Goal: Information Seeking & Learning: Learn about a topic

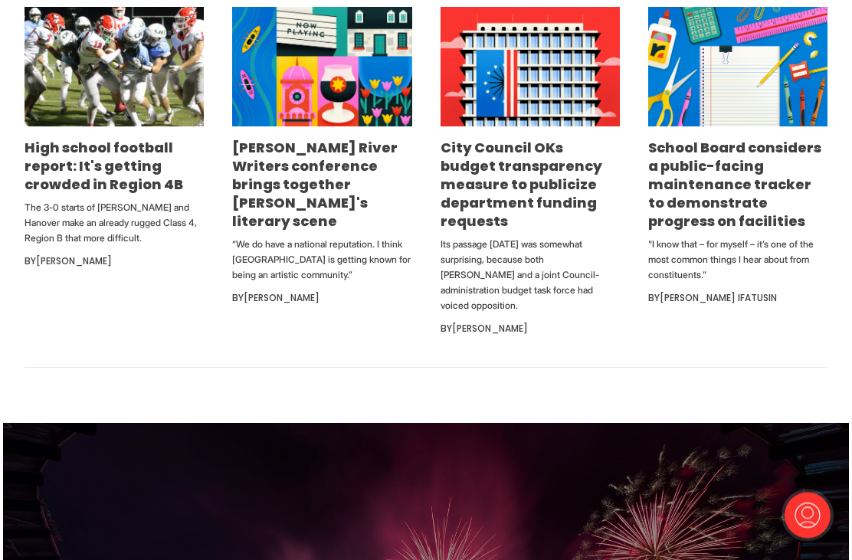
scroll to position [1012, 0]
click at [310, 198] on link "[PERSON_NAME] River Writers conference brings together [PERSON_NAME]'s literary…" at bounding box center [315, 184] width 166 height 93
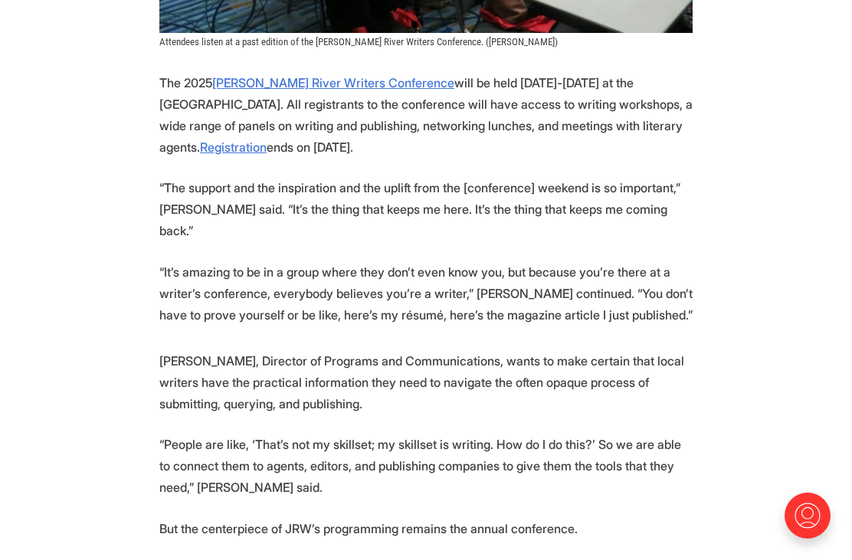
scroll to position [1277, 0]
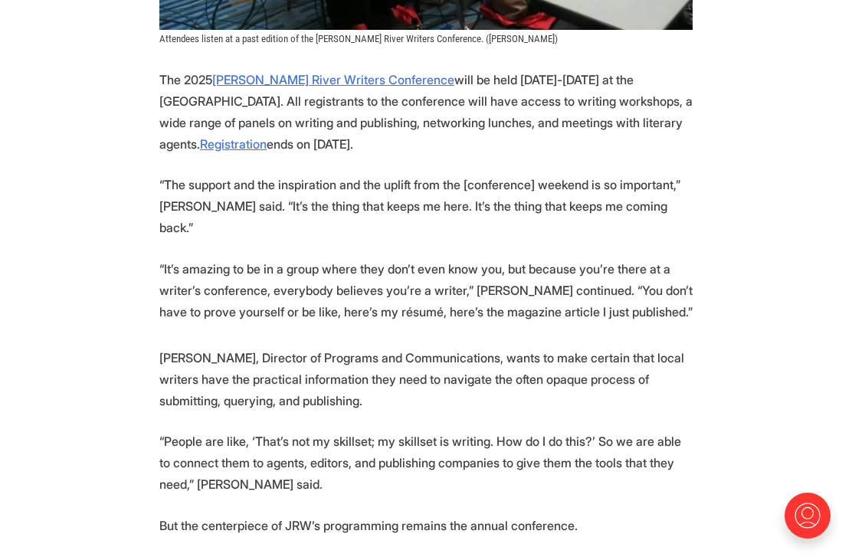
click at [267, 139] on link "Registration" at bounding box center [233, 143] width 67 height 15
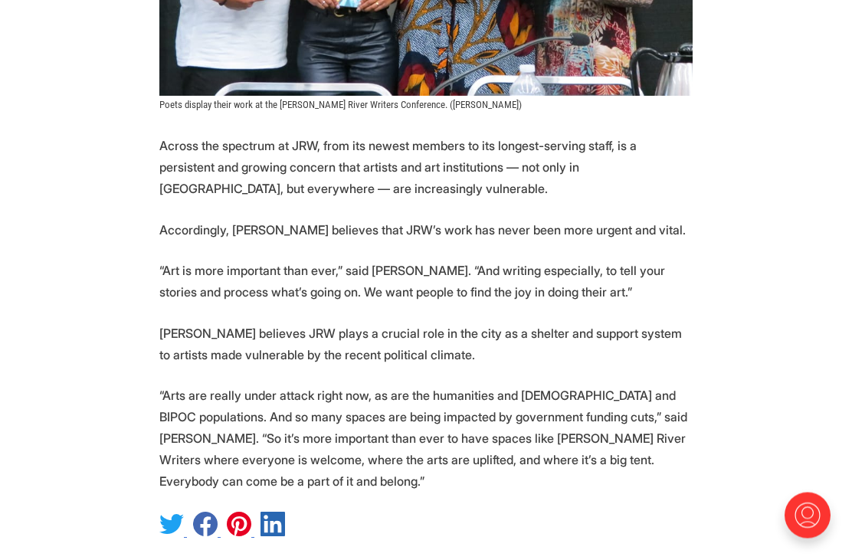
scroll to position [4142, 0]
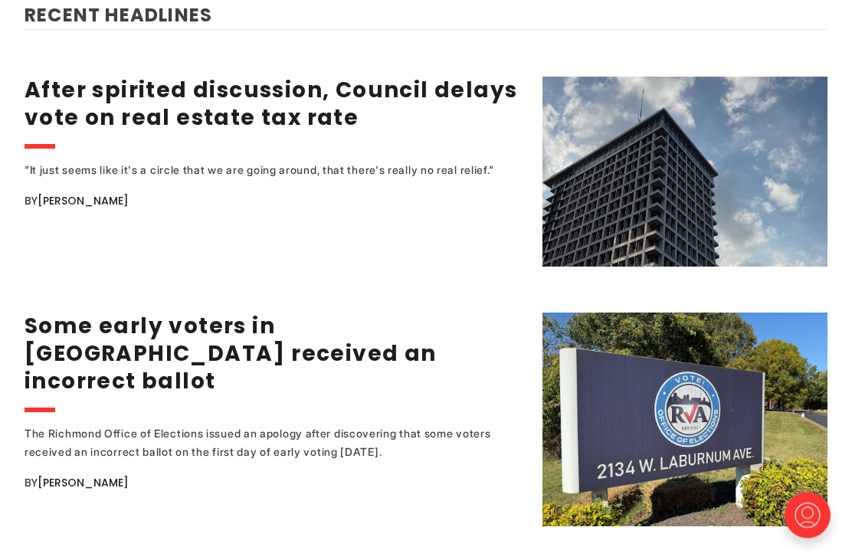
scroll to position [1991, 0]
click at [67, 108] on link "After spirited discussion, Council delays vote on real estate tax rate" at bounding box center [271, 103] width 493 height 57
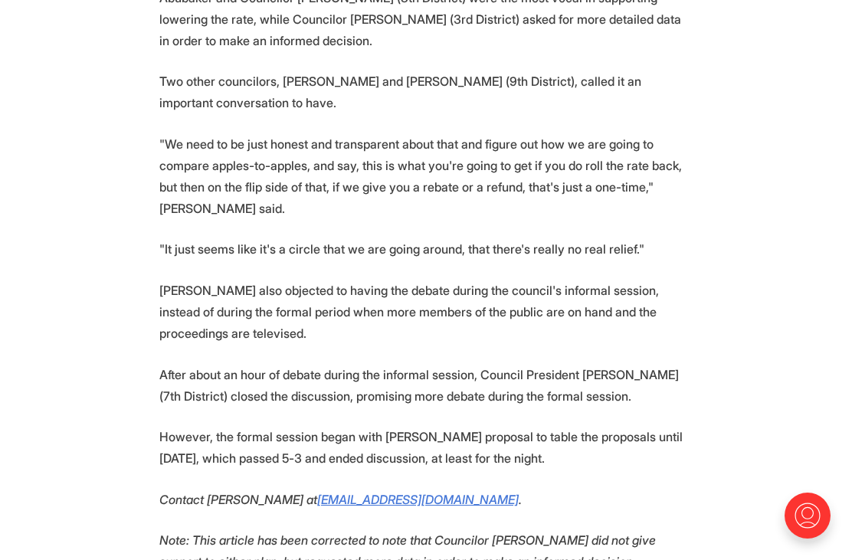
scroll to position [1775, 0]
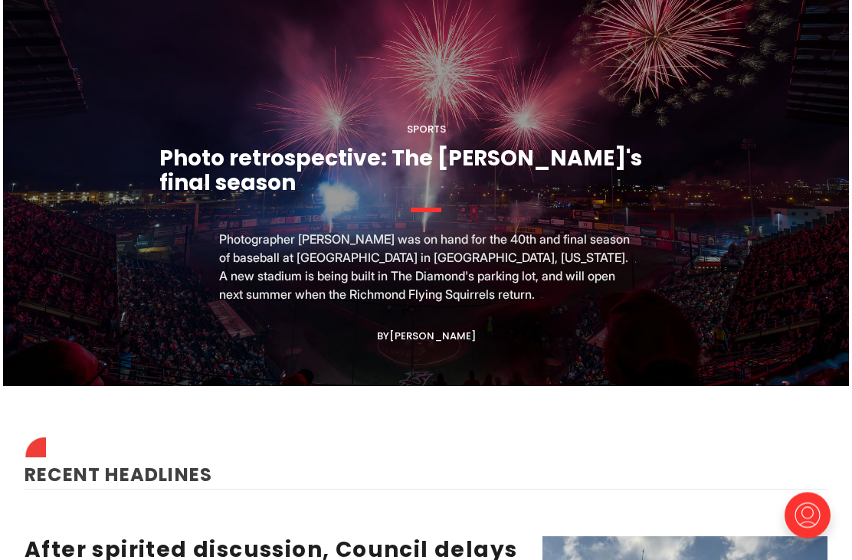
scroll to position [1531, 0]
click at [327, 179] on link "Photo retrospective: The [PERSON_NAME]'s final season" at bounding box center [400, 170] width 483 height 54
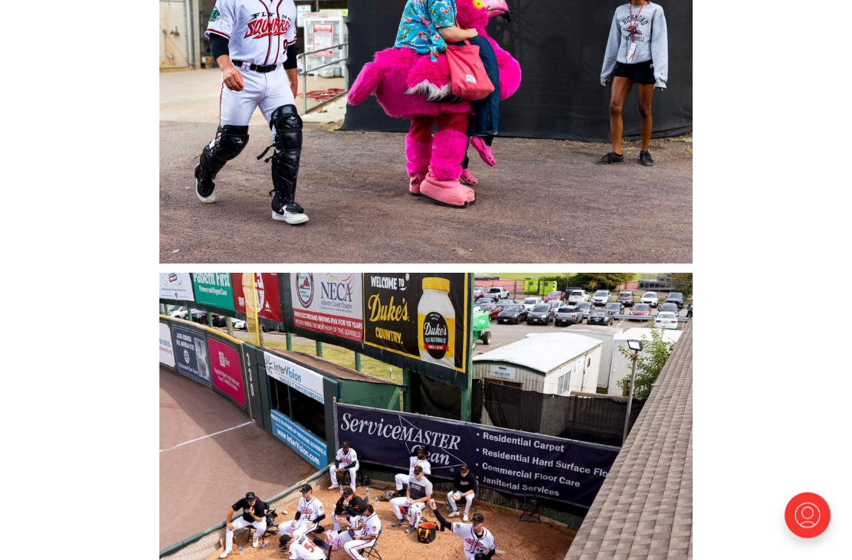
scroll to position [6575, 0]
